Goal: Task Accomplishment & Management: Complete application form

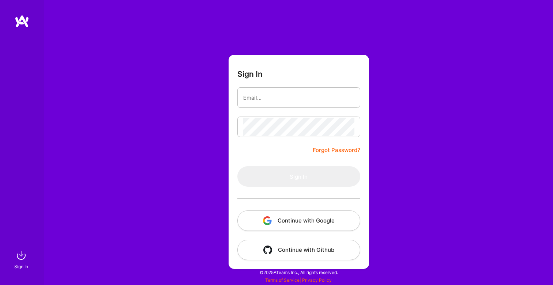
click at [199, 102] on div "Sign In Forgot Password? Sign In Continue with Google Continue with Github" at bounding box center [298, 142] width 509 height 285
type input "[EMAIL_ADDRESS][DOMAIN_NAME]"
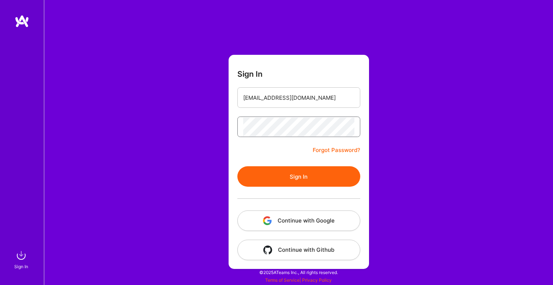
click at [237, 166] on button "Sign In" at bounding box center [298, 176] width 123 height 20
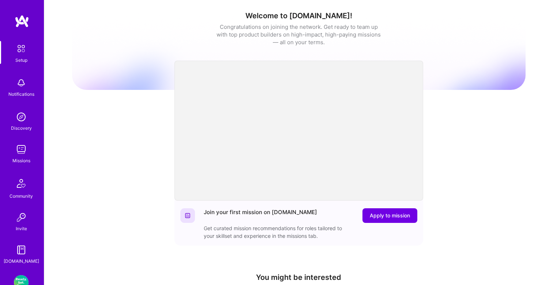
click at [20, 151] on img at bounding box center [21, 149] width 15 height 15
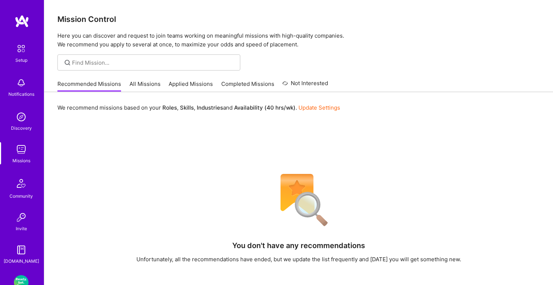
click at [137, 83] on link "All Missions" at bounding box center [144, 86] width 31 height 12
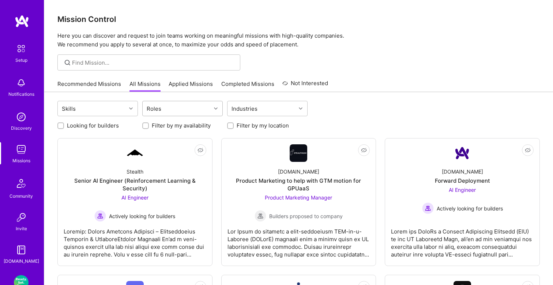
click at [183, 109] on div "Roles" at bounding box center [177, 108] width 68 height 15
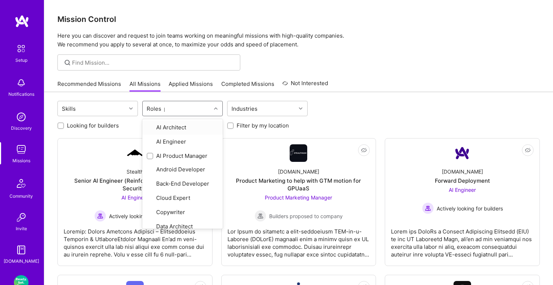
type input "pr"
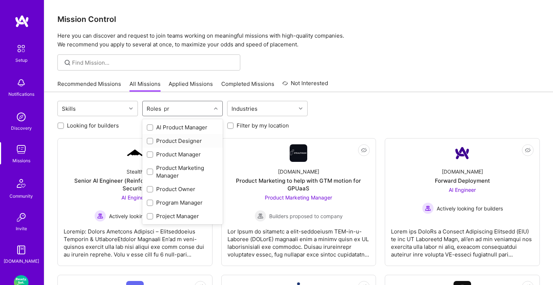
click at [150, 142] on input "checkbox" at bounding box center [150, 141] width 5 height 5
checkbox input "true"
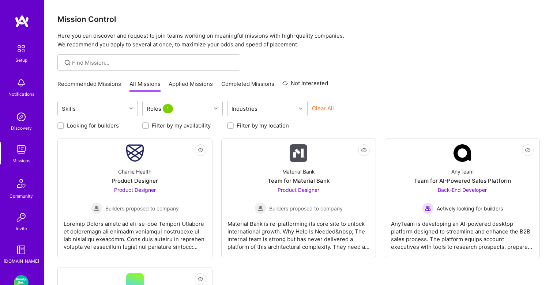
click at [132, 124] on div "Looking for builders" at bounding box center [97, 126] width 80 height 8
click at [129, 106] on div at bounding box center [131, 109] width 11 height 10
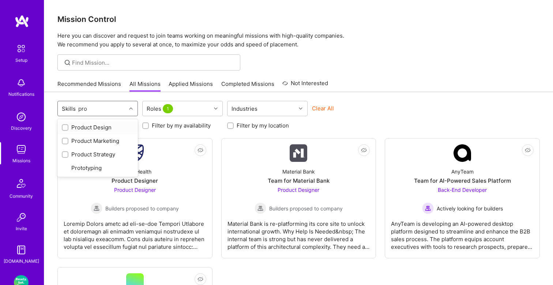
type input "prod"
click at [101, 127] on div "Product Design" at bounding box center [98, 128] width 72 height 8
checkbox input "true"
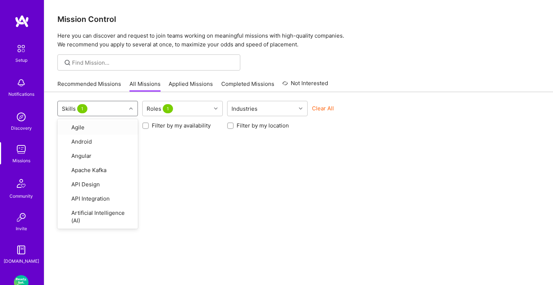
click at [103, 109] on div "Skills 1" at bounding box center [92, 108] width 68 height 15
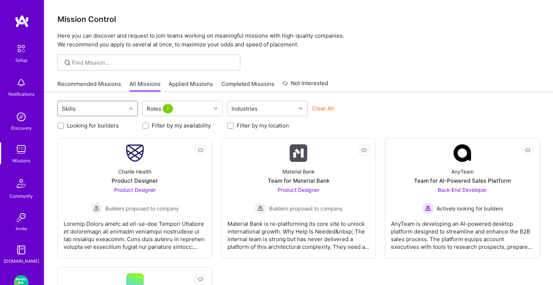
click at [103, 109] on div "Skills" at bounding box center [92, 108] width 68 height 15
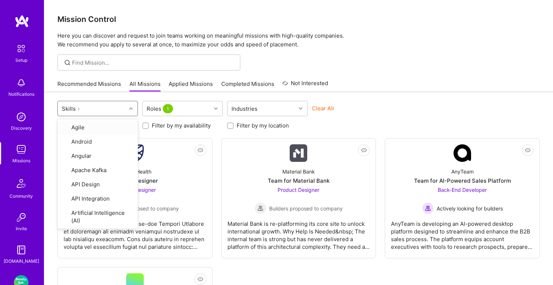
type input "ux"
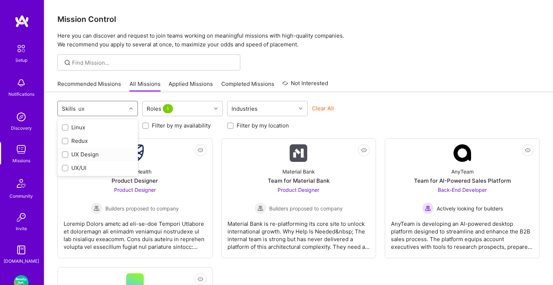
click at [81, 154] on div "UX Design" at bounding box center [98, 155] width 72 height 8
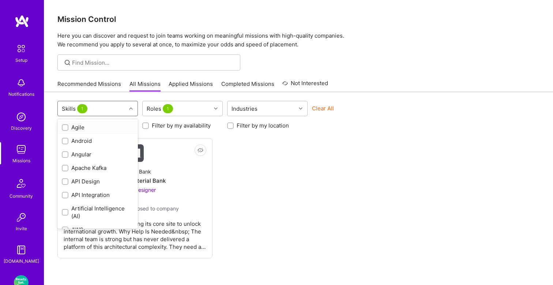
checkbox input "false"
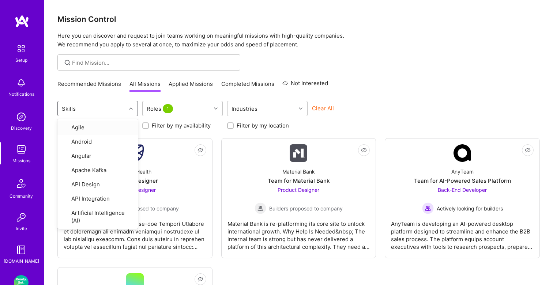
click at [414, 97] on div "option UX Design, deselected. option Agile focused, 1 of 70. 70 results availab…" at bounding box center [298, 248] width 509 height 313
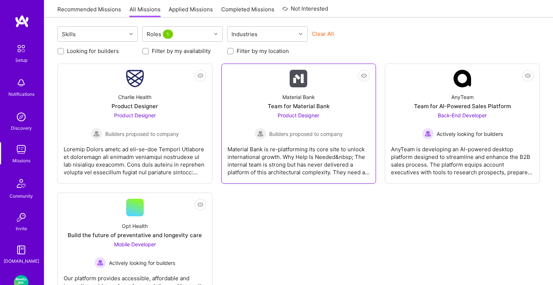
scroll to position [74, 0]
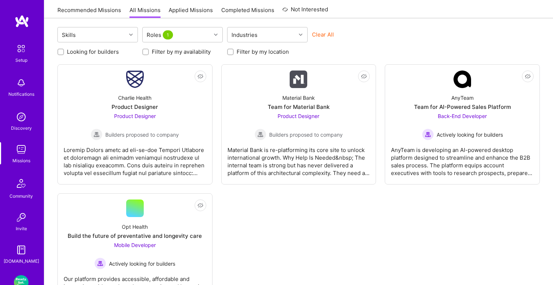
click at [188, 9] on link "Applied Missions" at bounding box center [191, 12] width 44 height 12
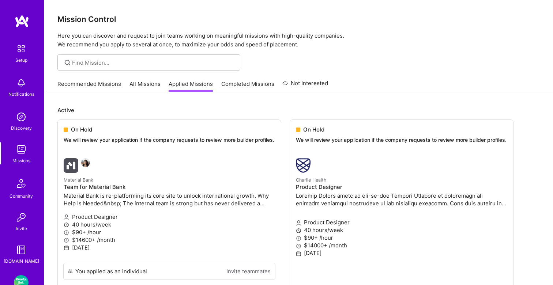
click at [372, 59] on div at bounding box center [298, 62] width 509 height 16
